Goal: Browse casually: Explore the website without a specific task or goal

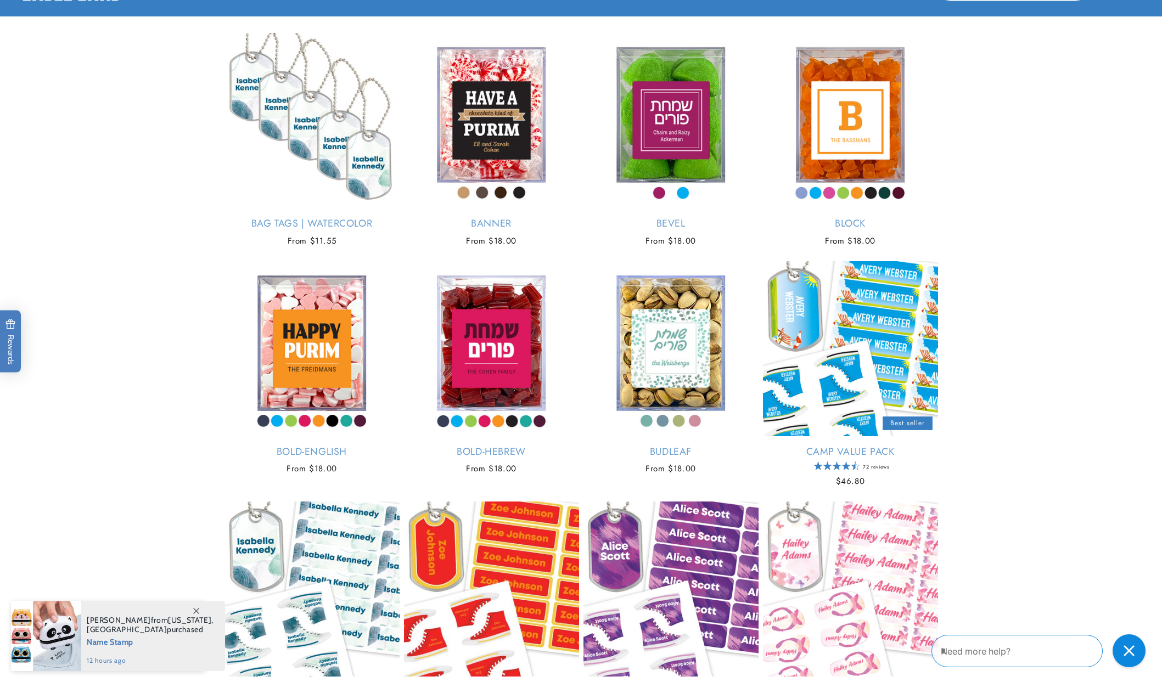
scroll to position [2071, 0]
